Goal: Task Accomplishment & Management: Use online tool/utility

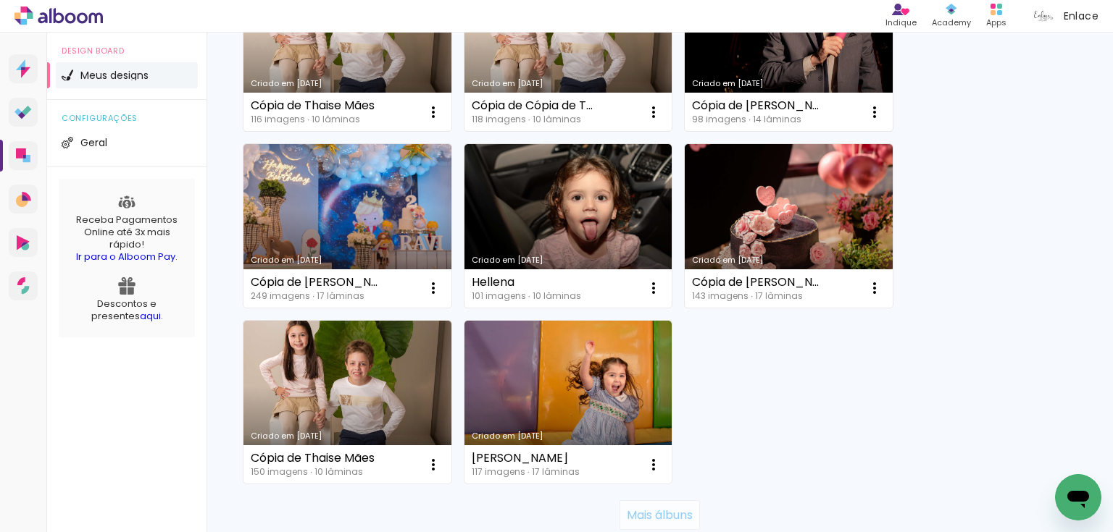
scroll to position [1352, 0]
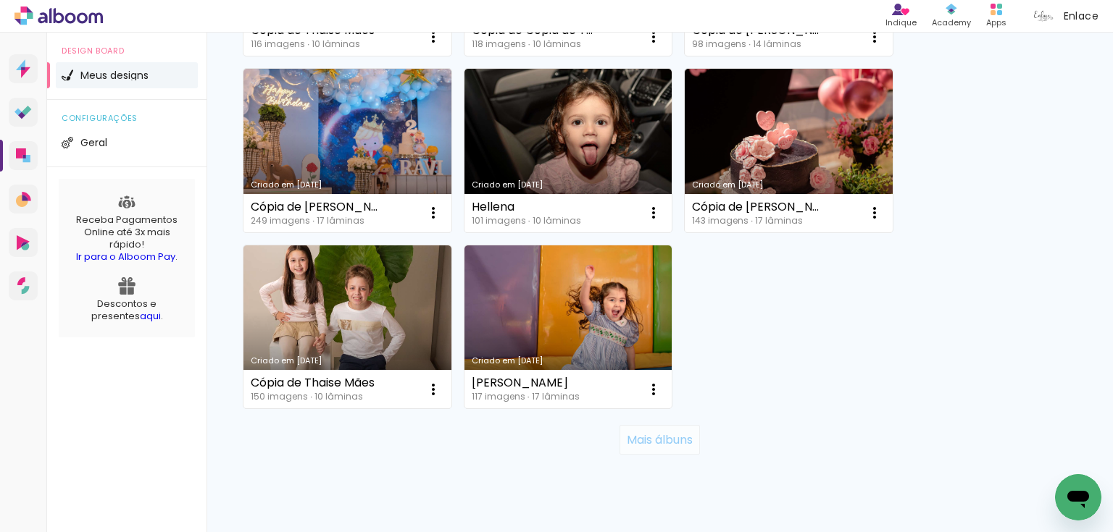
click at [0, 0] on slot "Mais álbuns" at bounding box center [0, 0] width 0 height 0
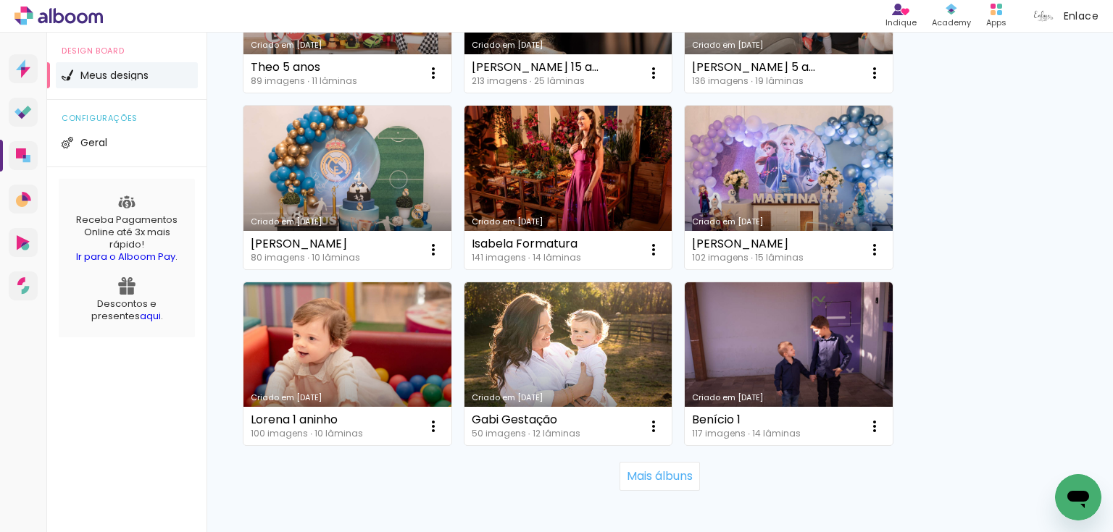
scroll to position [2727, 0]
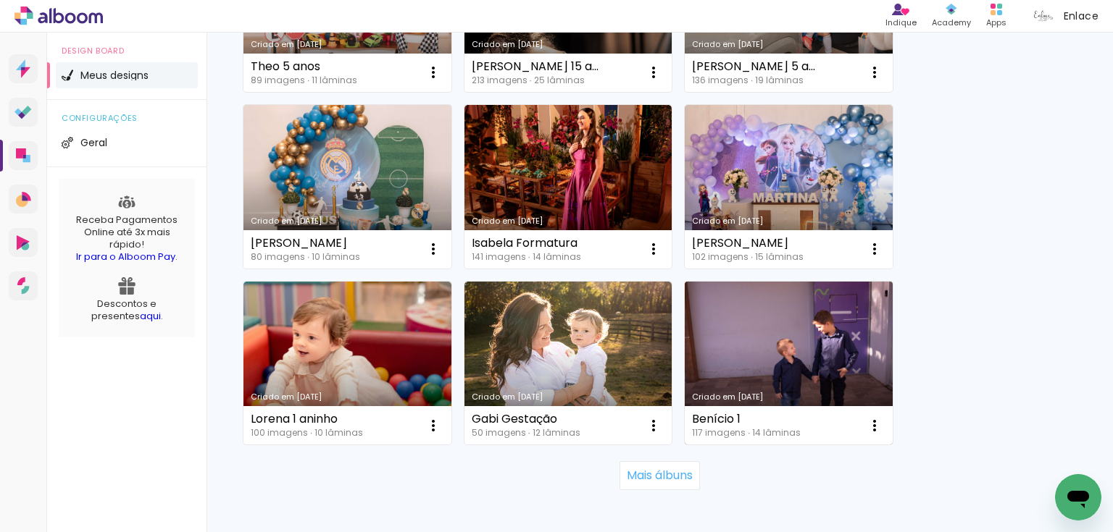
click at [823, 342] on link "Criado em [DATE]" at bounding box center [788, 364] width 208 height 164
